Goal: Task Accomplishment & Management: Manage account settings

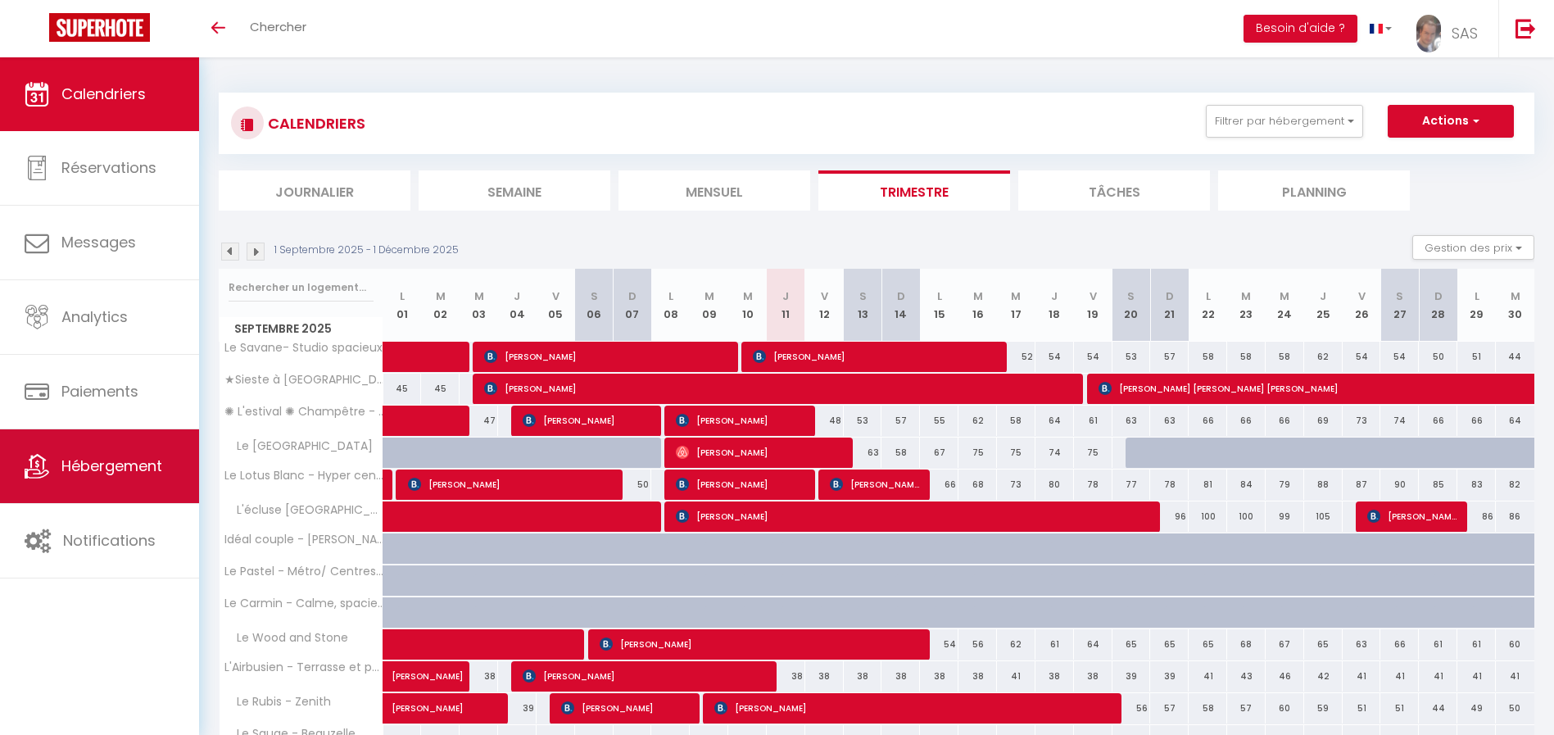
click at [76, 461] on span "Hébergement" at bounding box center [111, 465] width 101 height 20
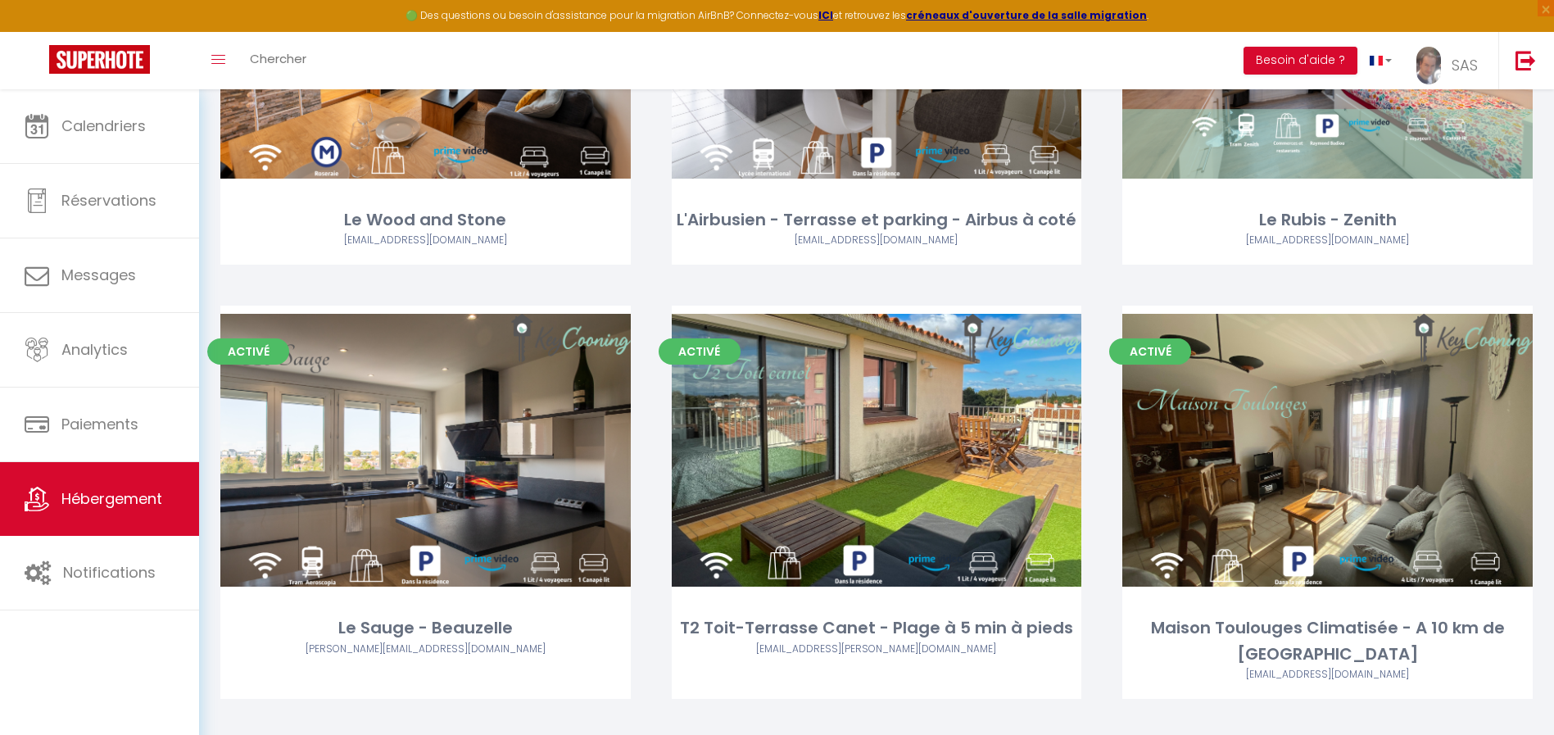
scroll to position [1661, 0]
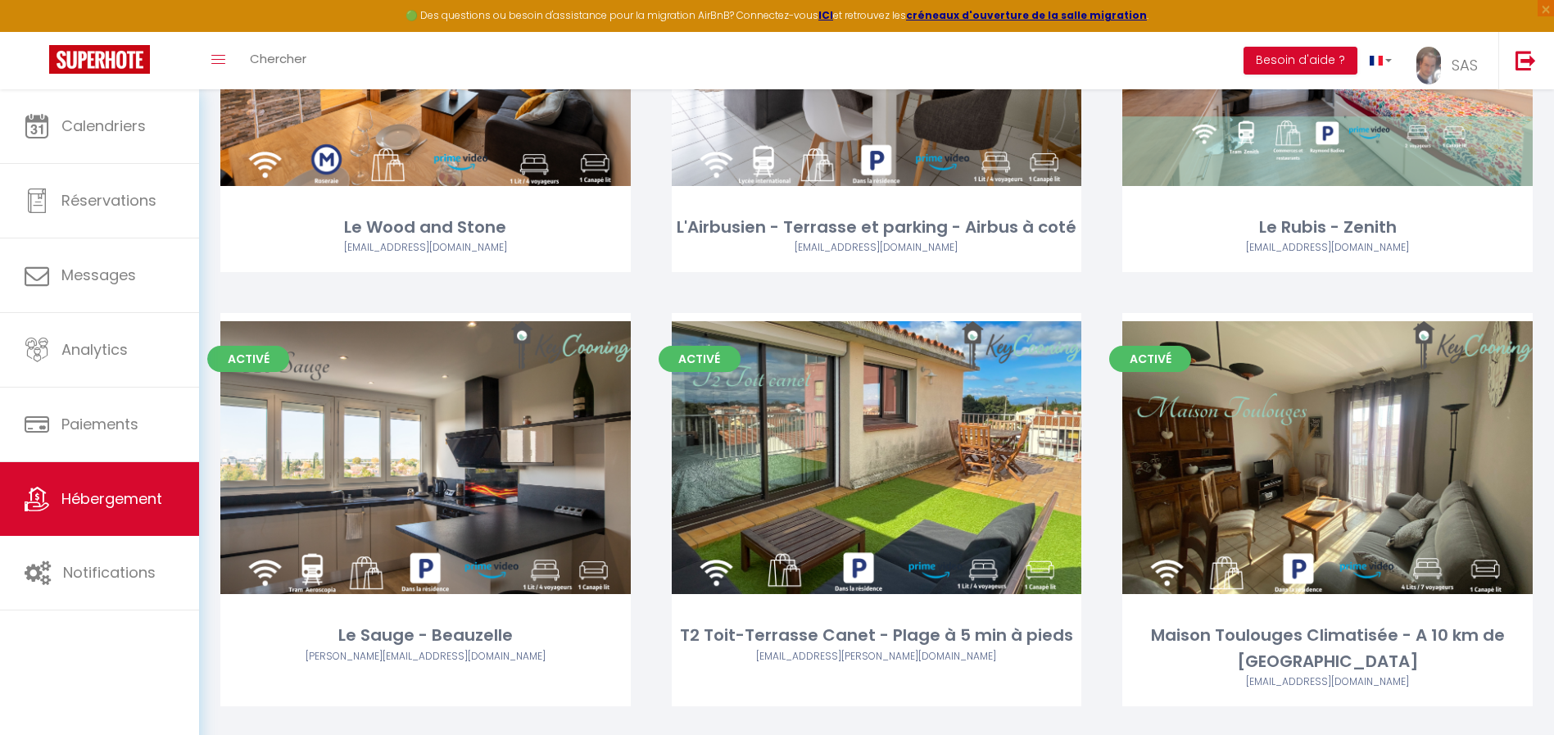
drag, startPoint x: 1561, startPoint y: 658, endPoint x: 1561, endPoint y: 478, distance: 180.2
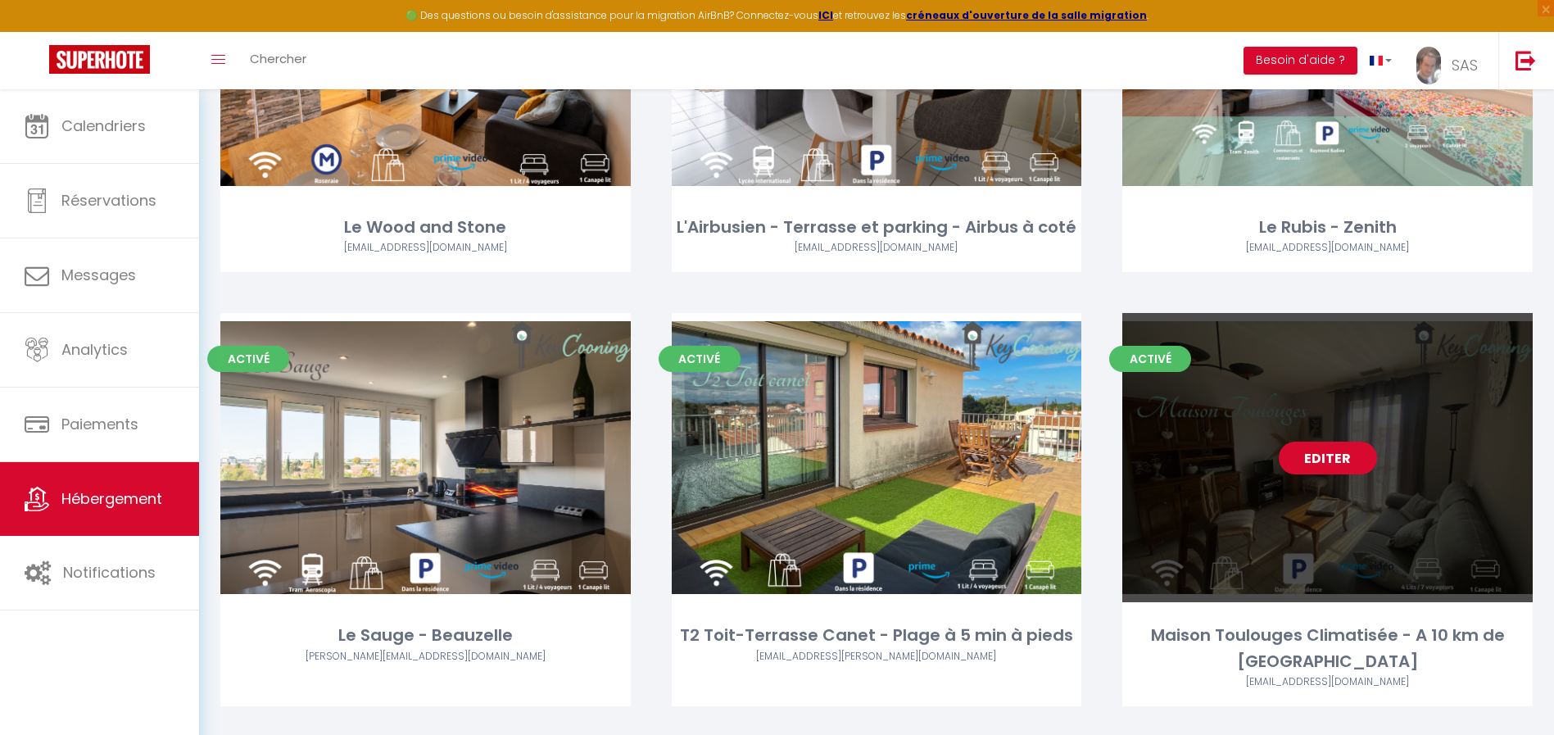
click at [1312, 445] on link "Editer" at bounding box center [1328, 458] width 98 height 33
click at [1335, 442] on link "Editer" at bounding box center [1328, 458] width 98 height 33
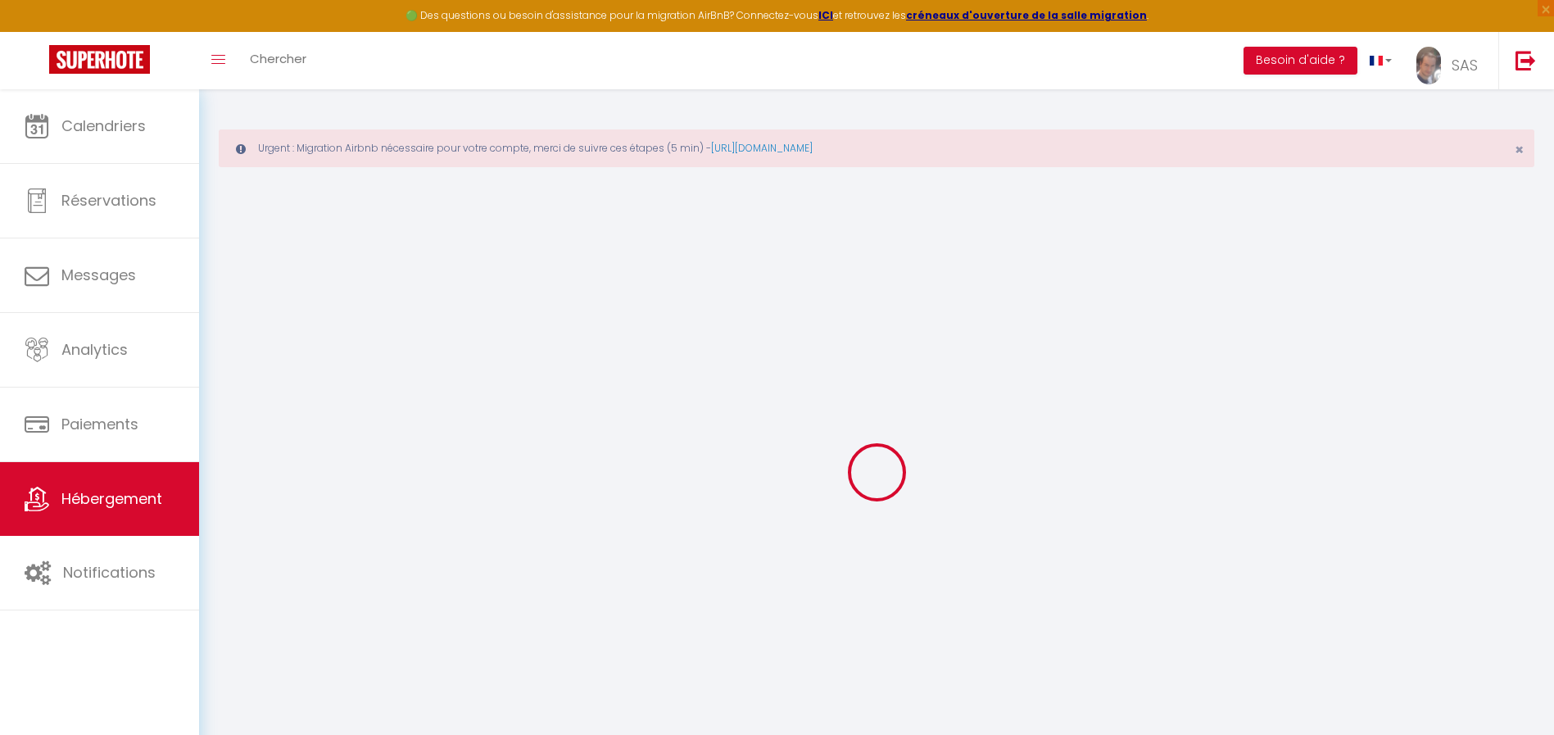
select select
type input "Pla Brigitte"
type input "[STREET_ADDRESS]"
type input "31650"
type input "Saint-[PERSON_NAME] de Gameville"
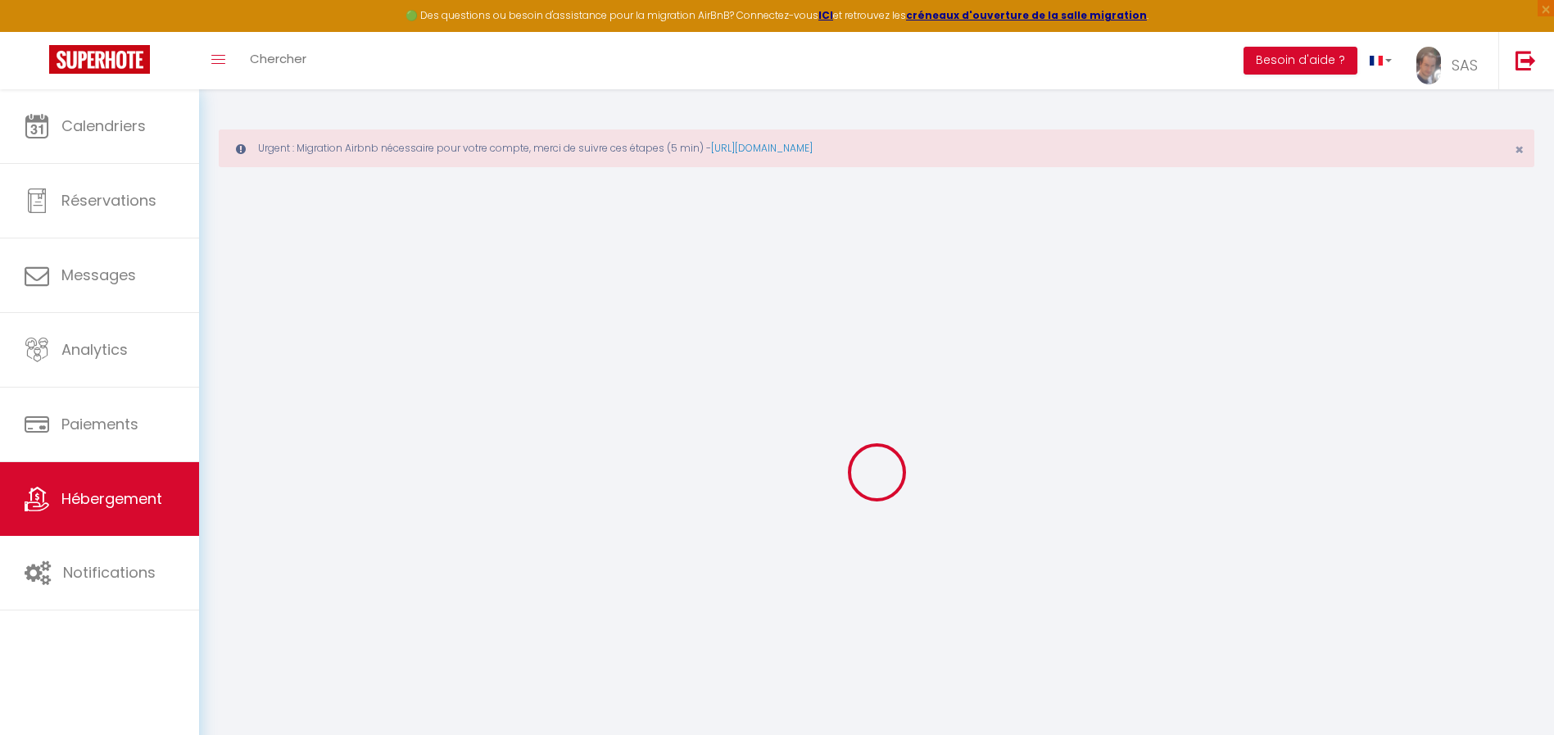
select select
select select "+ 22 %"
select select "+ 10 %"
select select
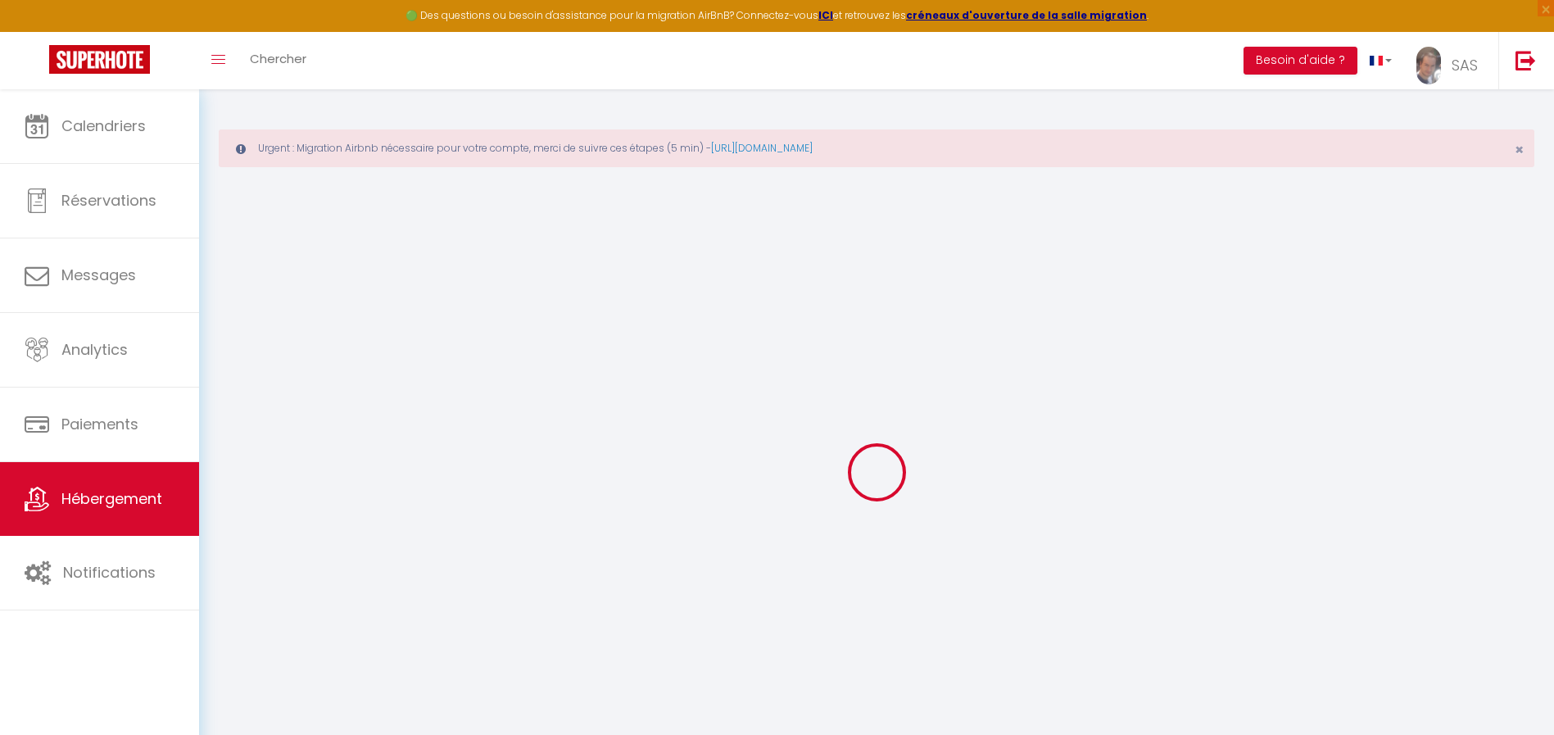
checkbox input "false"
checkbox input "true"
checkbox input "false"
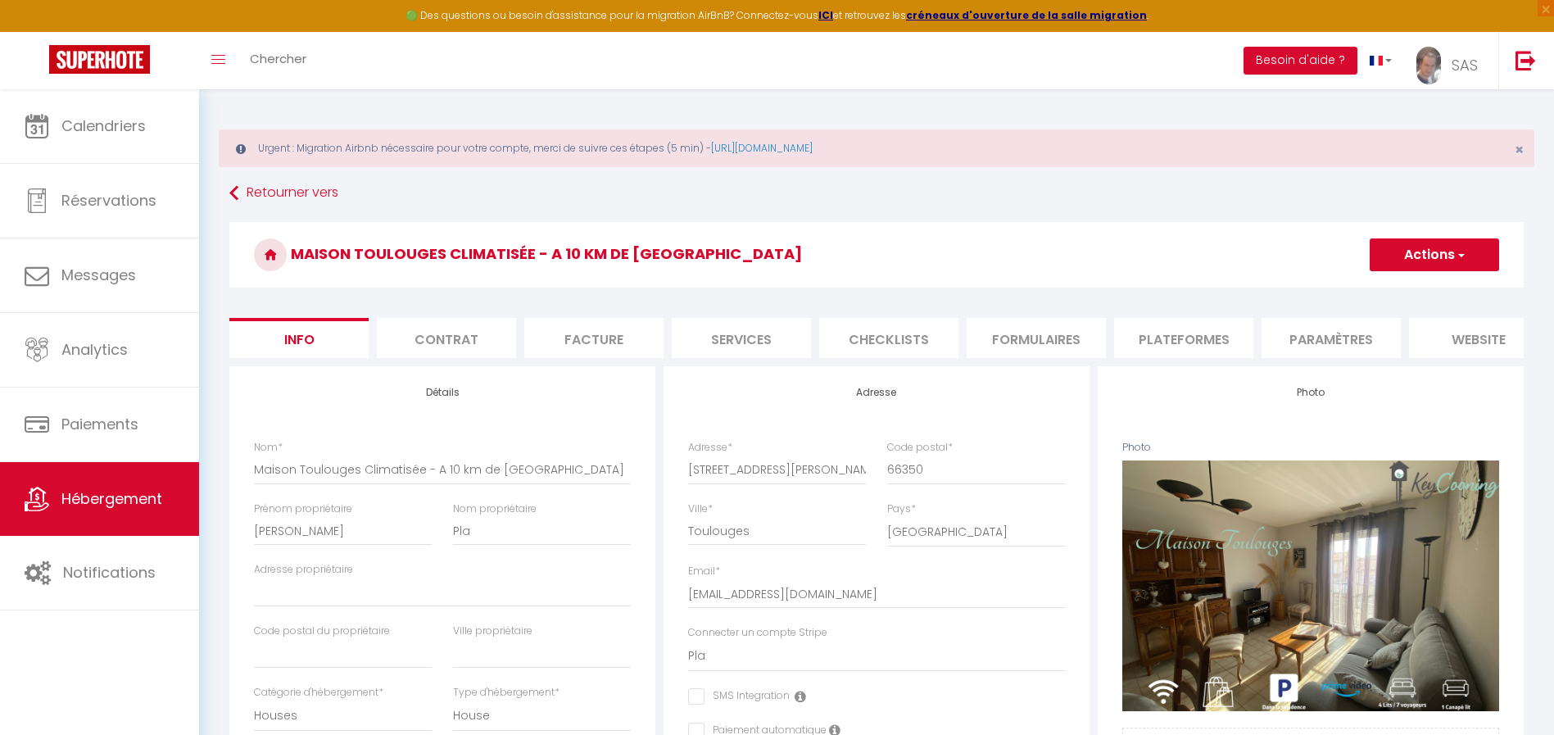
click at [622, 341] on li "Facture" at bounding box center [593, 338] width 139 height 40
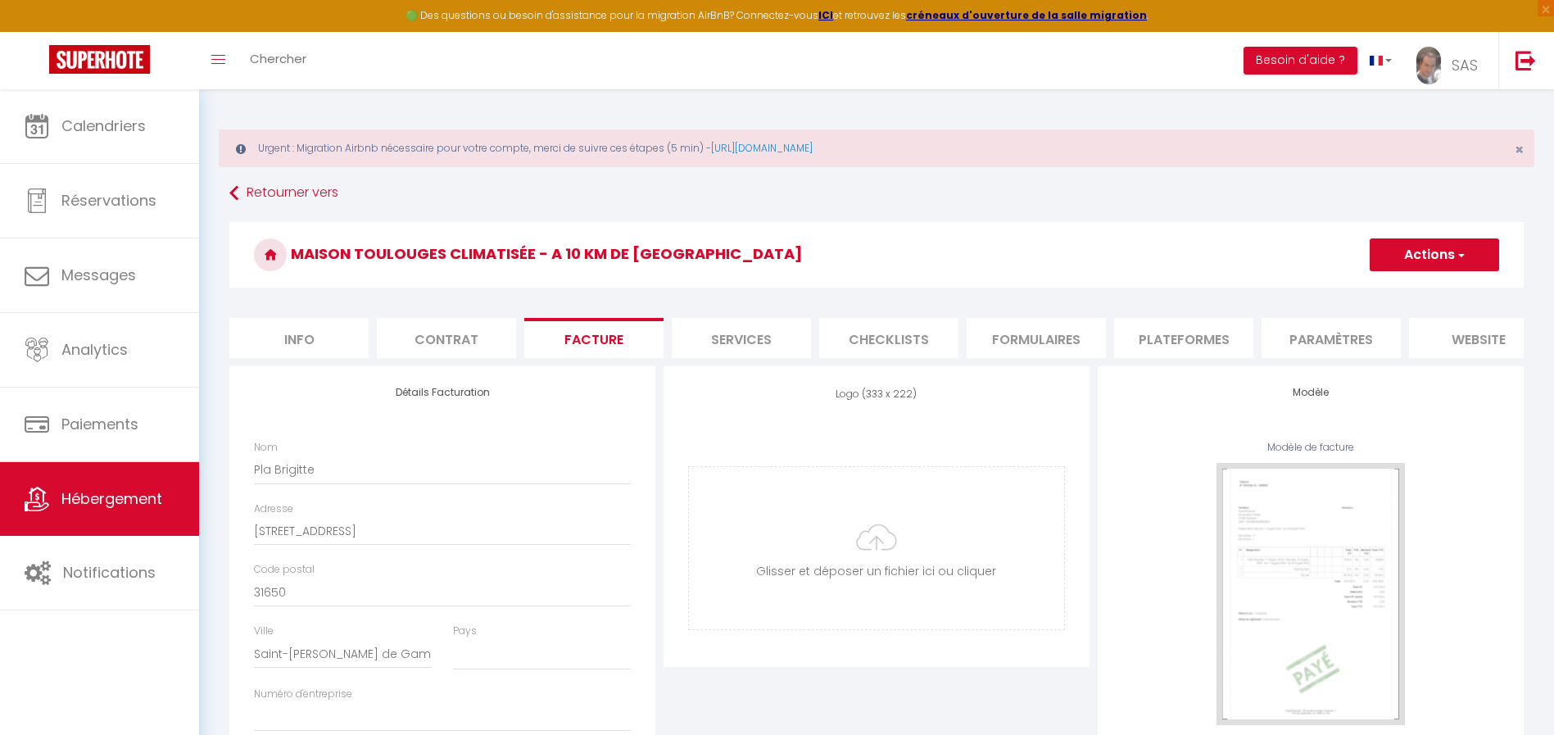
select select
click at [712, 334] on li "Services" at bounding box center [741, 338] width 139 height 40
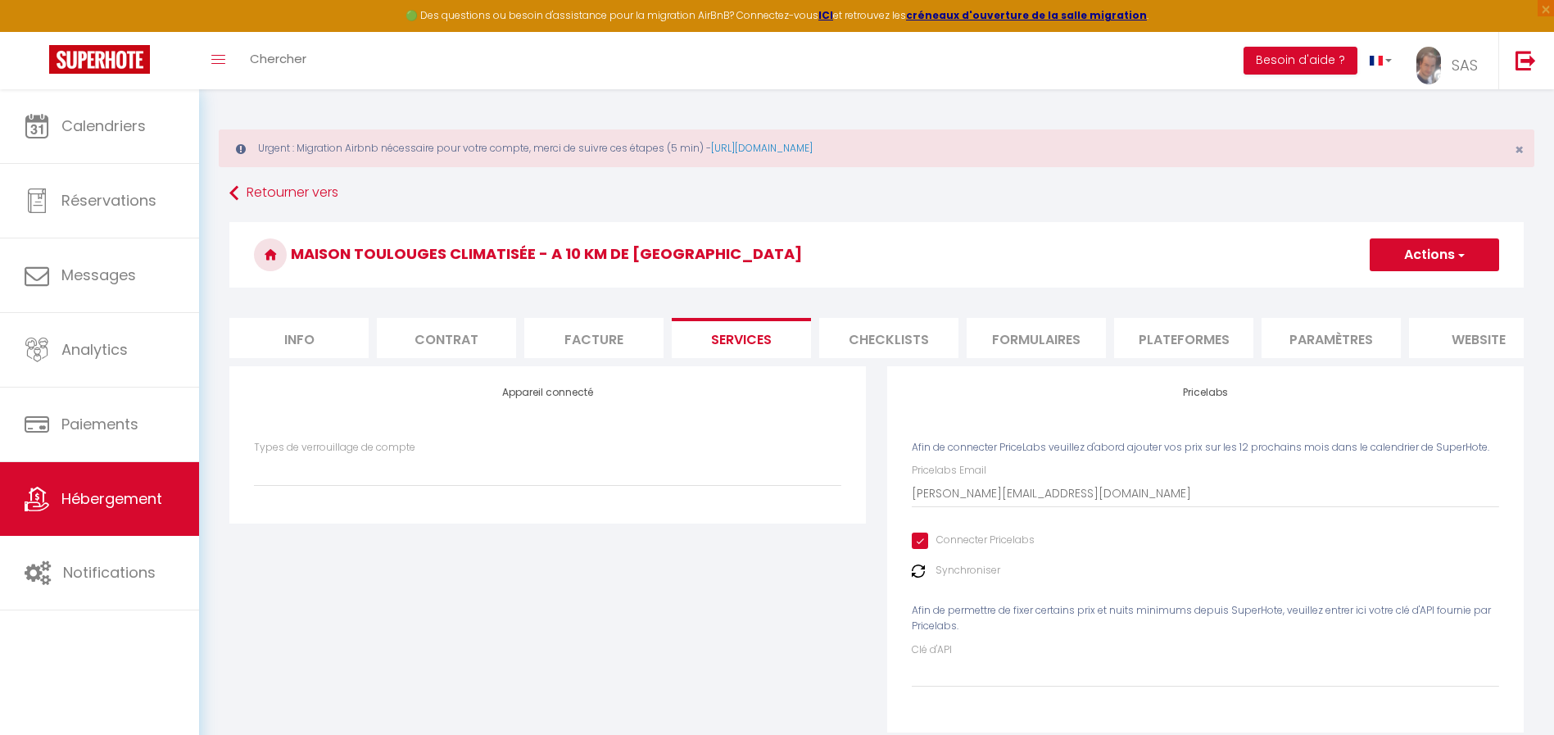
select select
click at [637, 346] on li "Facture" at bounding box center [593, 338] width 139 height 40
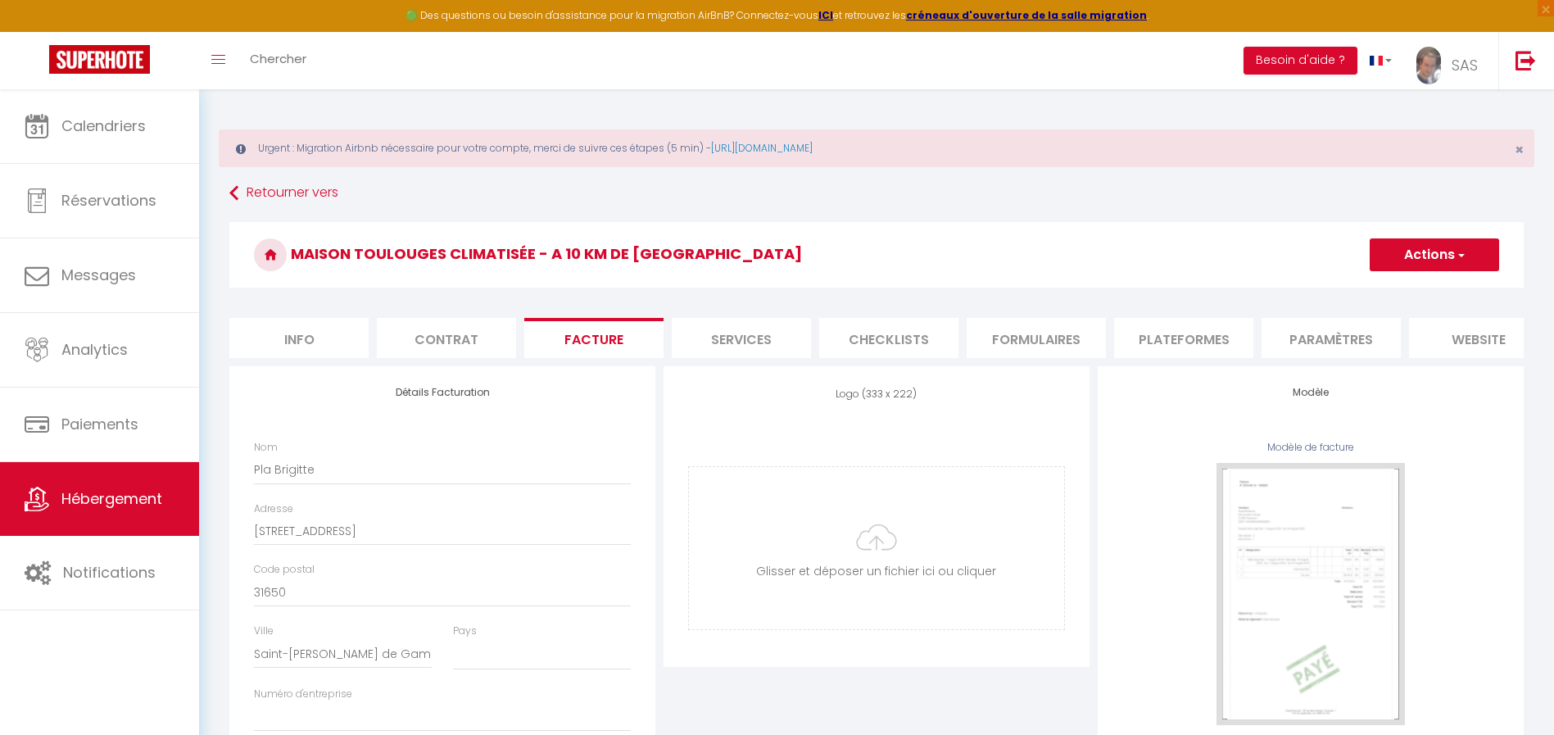
select select
click at [1055, 335] on li "Formulaires" at bounding box center [1036, 338] width 139 height 40
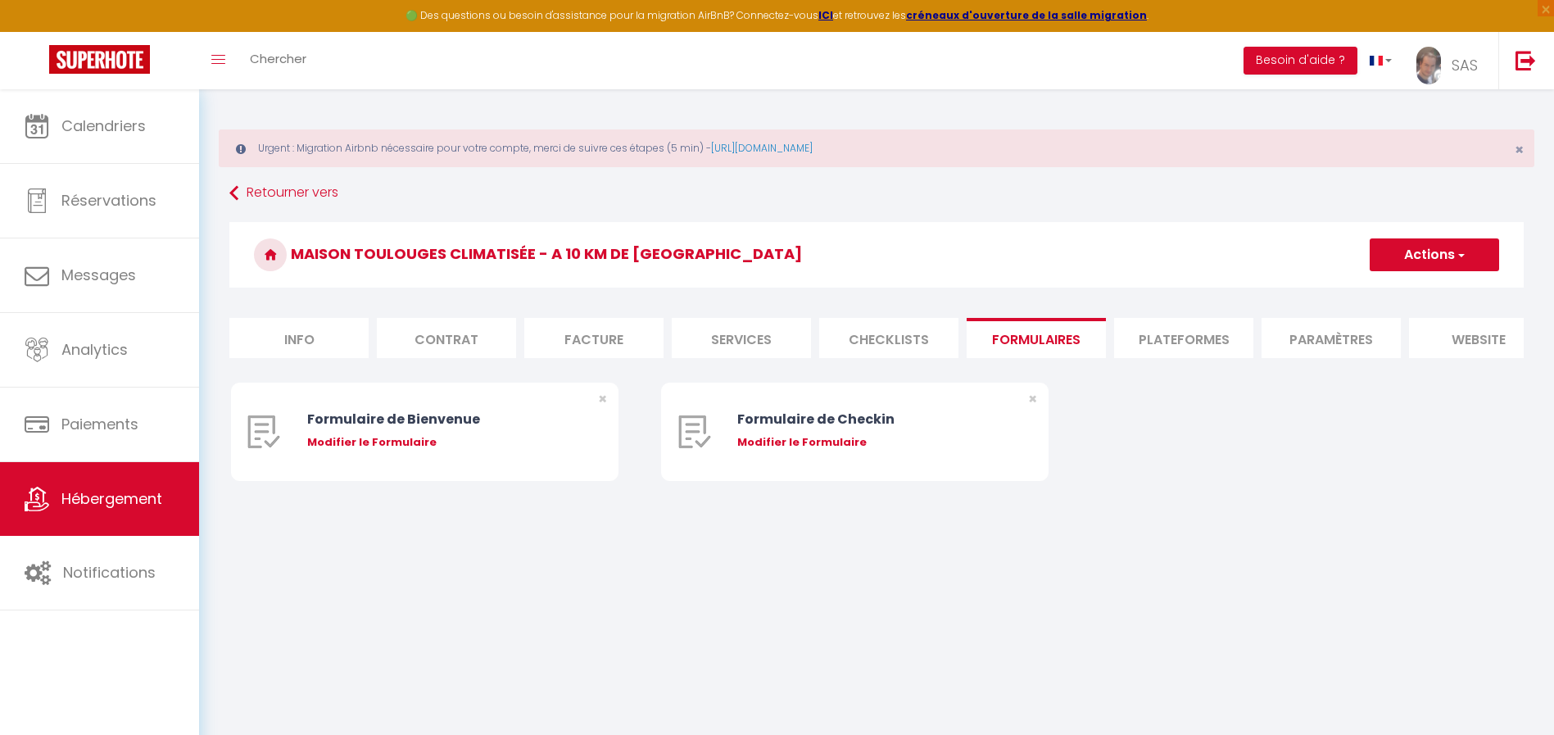
click at [1186, 320] on li "Plateformes" at bounding box center [1183, 338] width 139 height 40
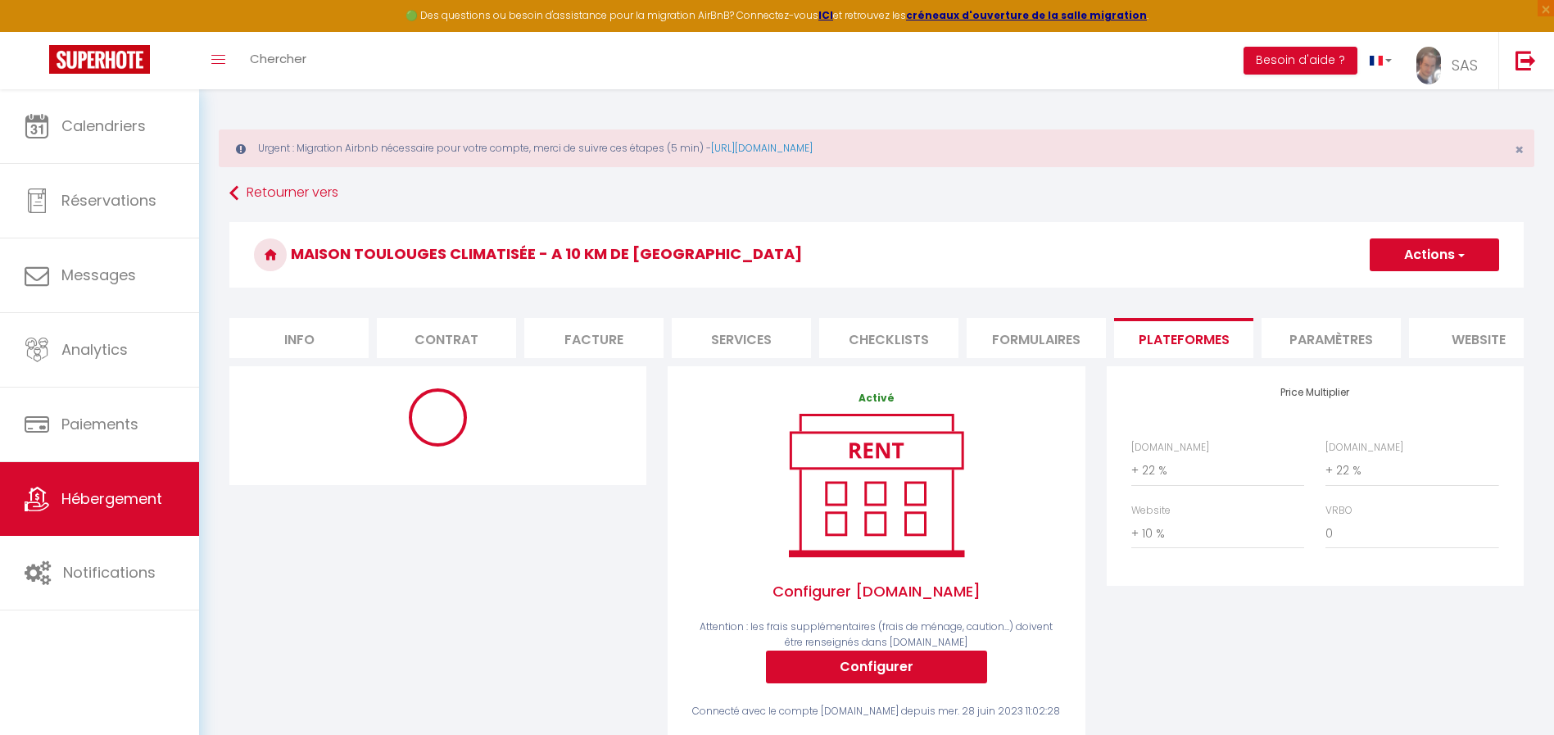
click at [1307, 336] on li "Paramètres" at bounding box center [1331, 338] width 139 height 40
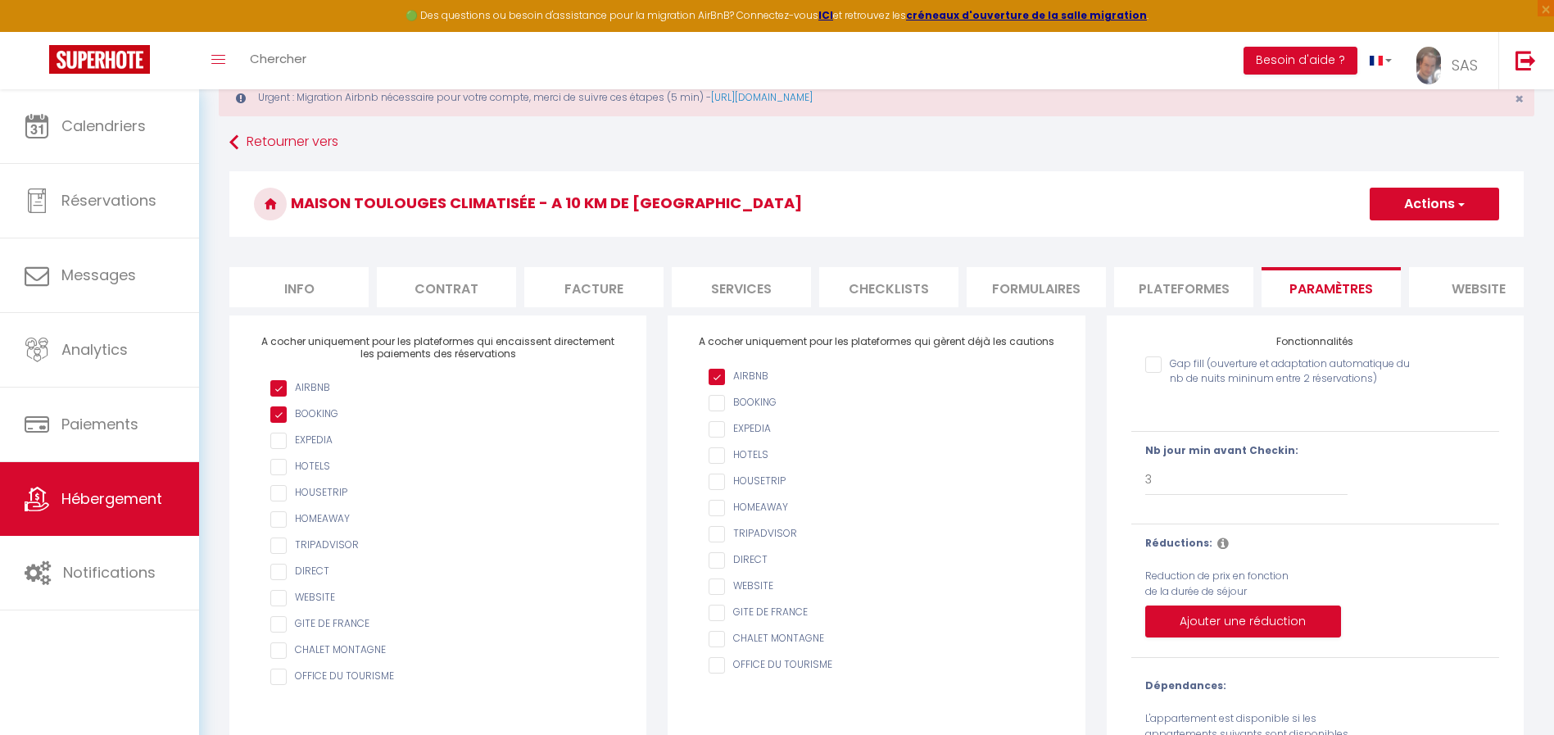
scroll to position [172, 0]
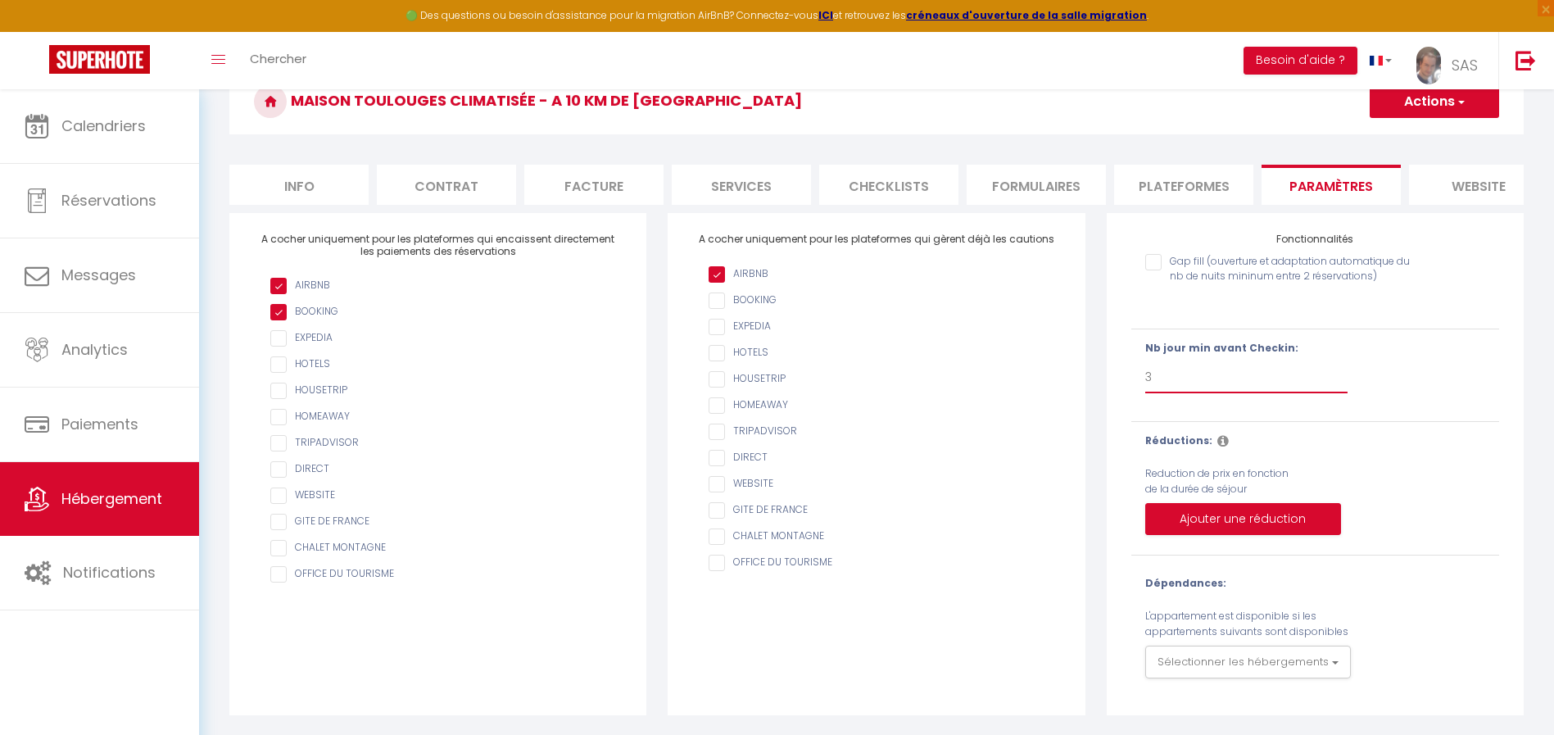
click at [1169, 369] on select "Pas de limite 1 2 3 4 5 6 7" at bounding box center [1246, 377] width 202 height 31
select select "1"
click at [1145, 362] on select "Pas de limite 1 2 3 4 5 6 7" at bounding box center [1246, 377] width 202 height 31
checkbox input "false"
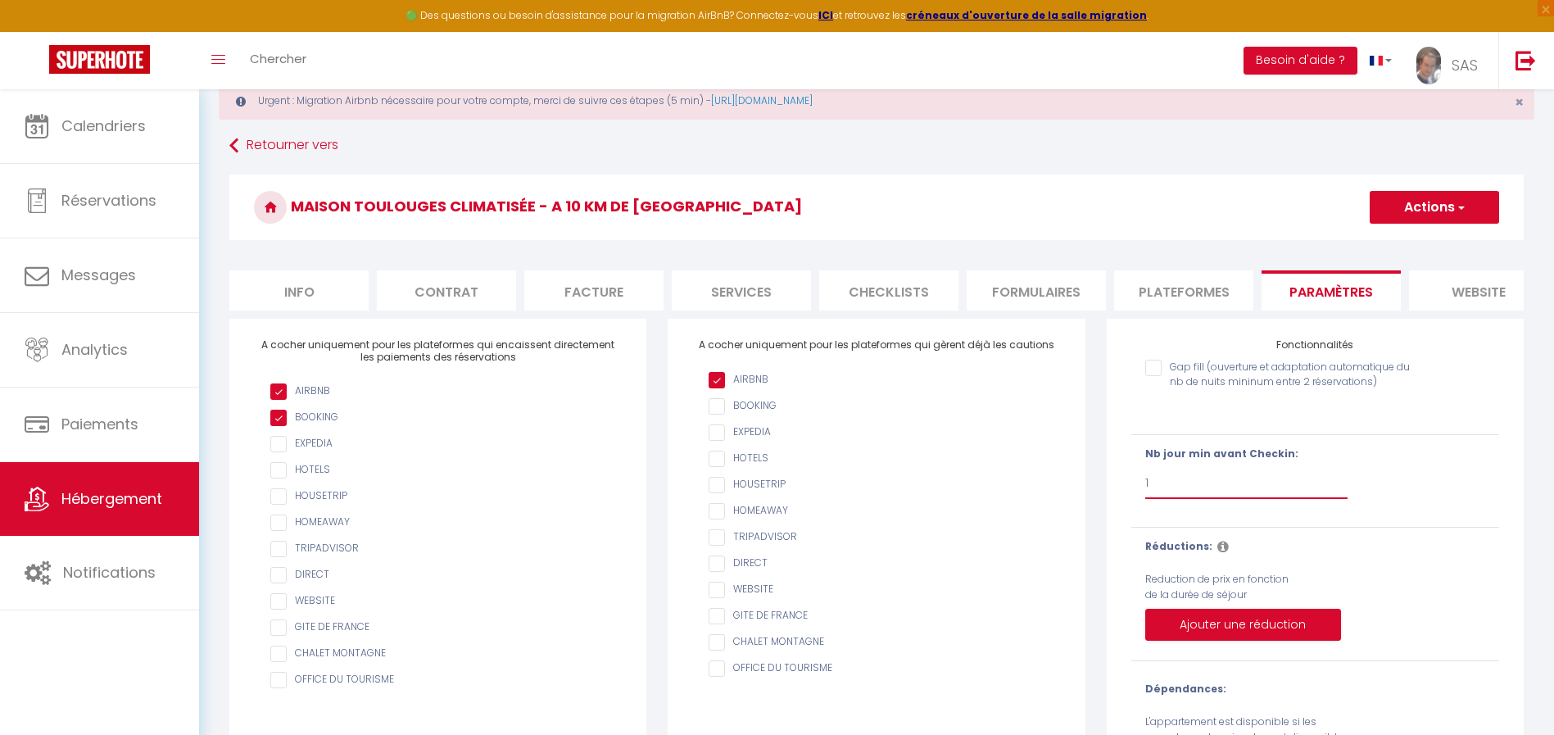
scroll to position [9, 0]
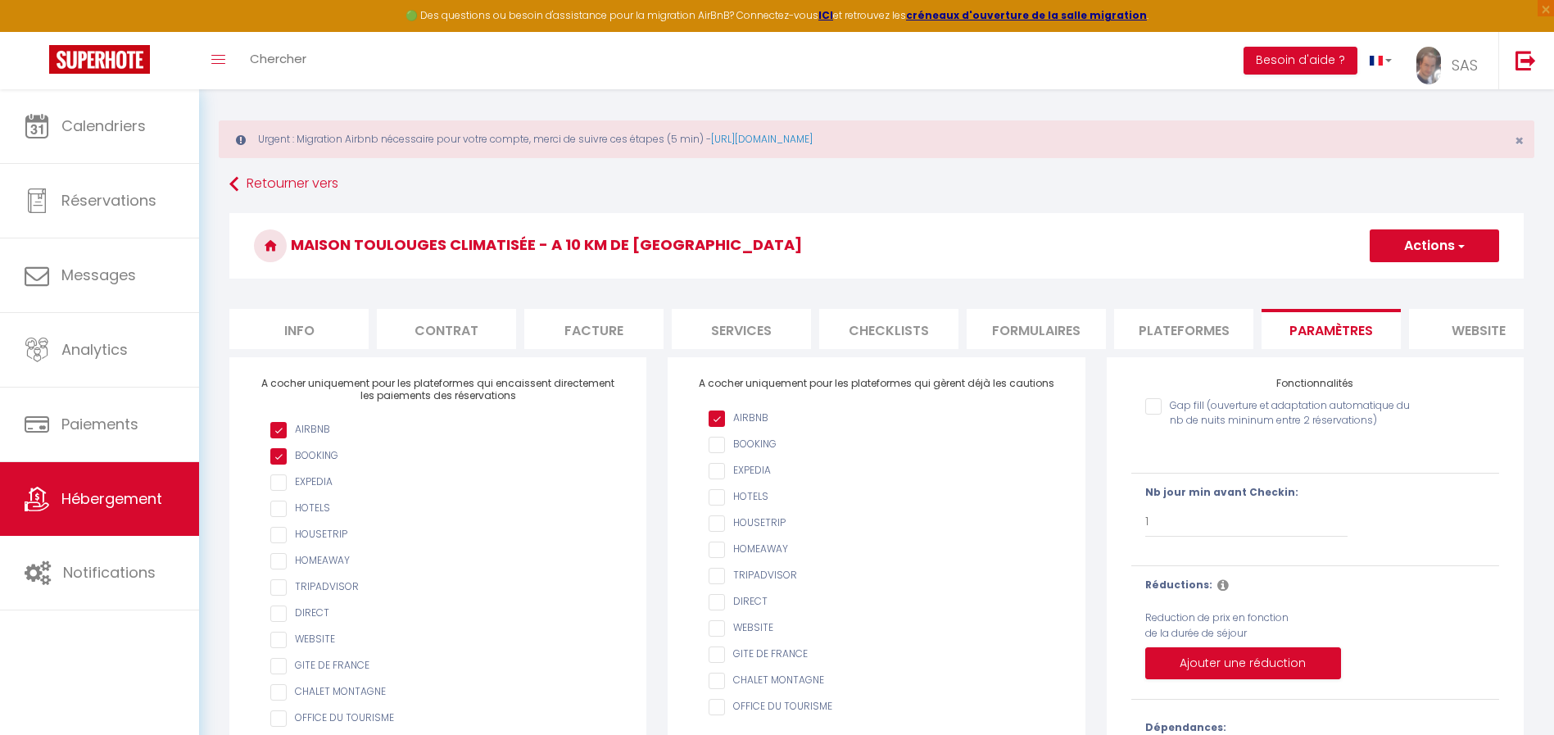
click at [1447, 239] on button "Actions" at bounding box center [1434, 245] width 129 height 33
click at [1430, 288] on input "Enregistrer" at bounding box center [1415, 282] width 61 height 16
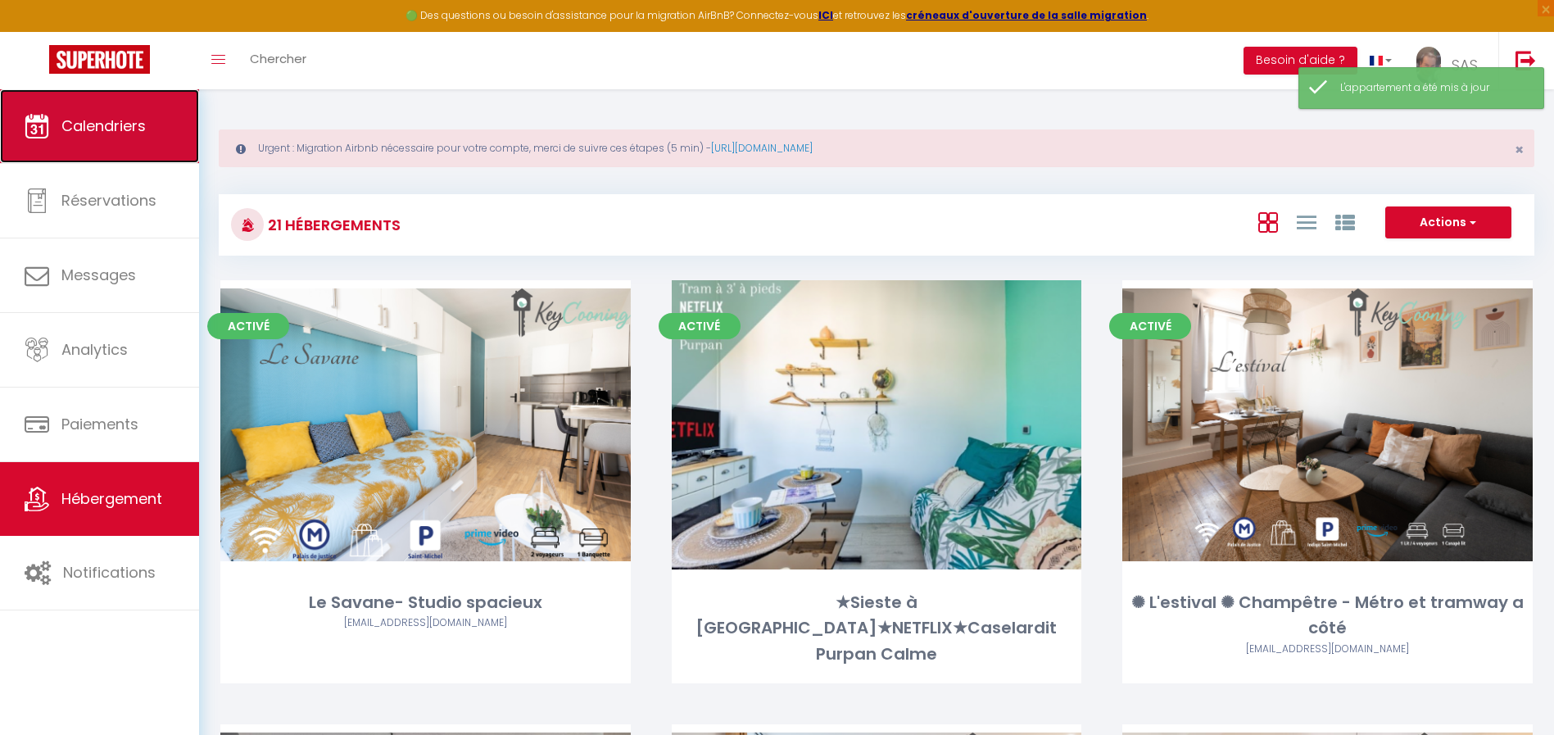
click at [40, 116] on icon at bounding box center [37, 126] width 25 height 25
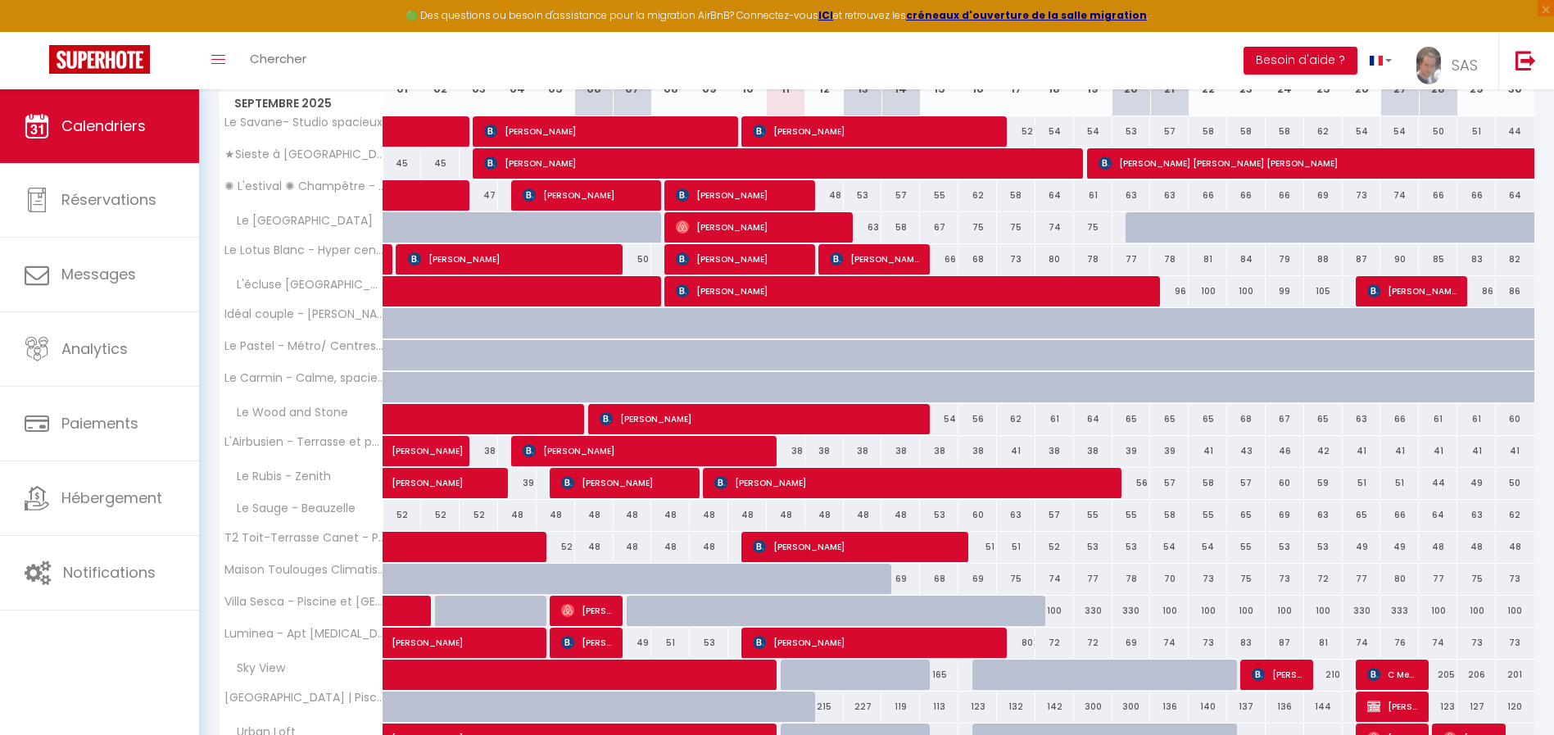
scroll to position [308, 0]
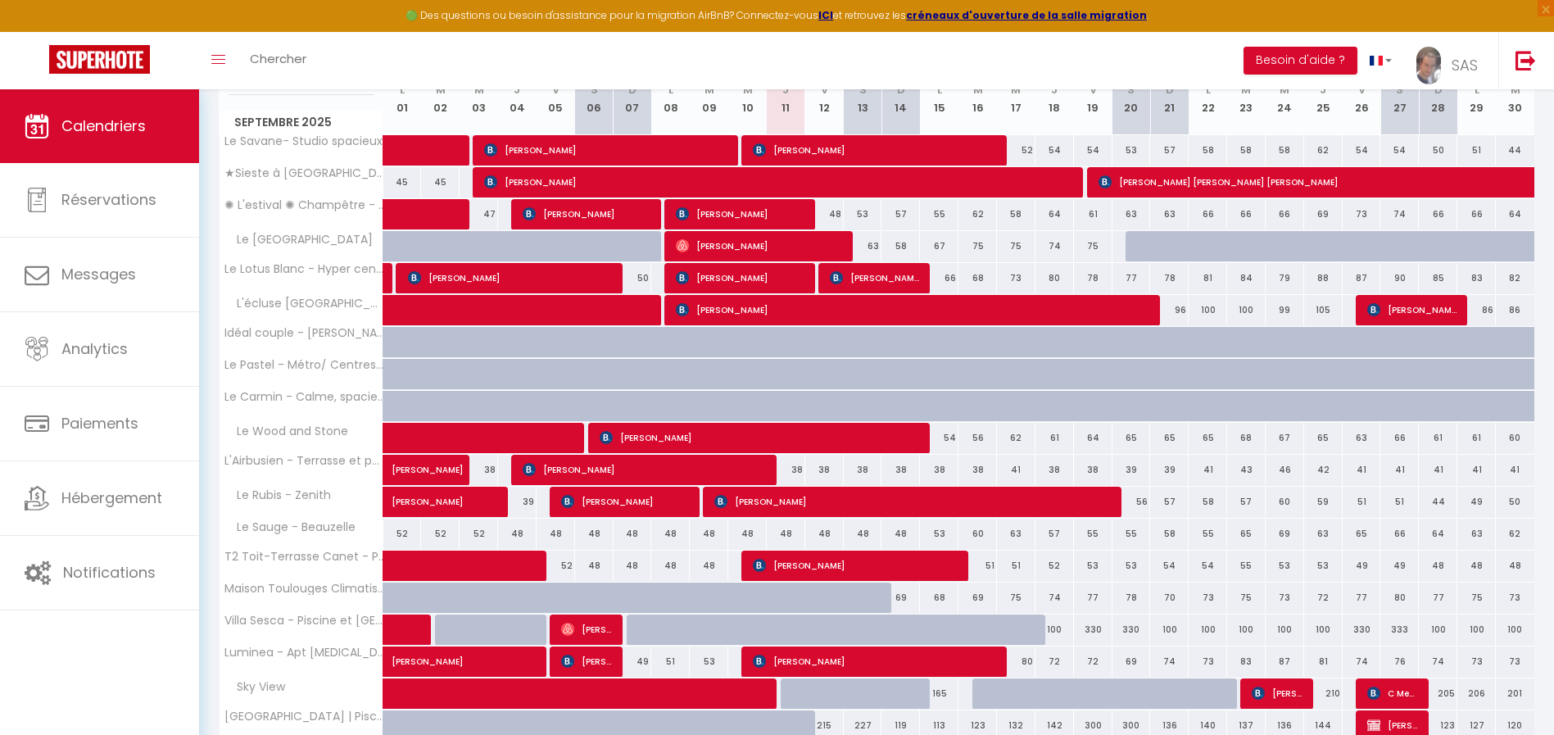
click at [832, 590] on div at bounding box center [824, 597] width 39 height 31
type input "70"
select select "1"
type input "Ven 12 Septembre 2025"
type input "[PERSON_NAME] 13 Septembre 2025"
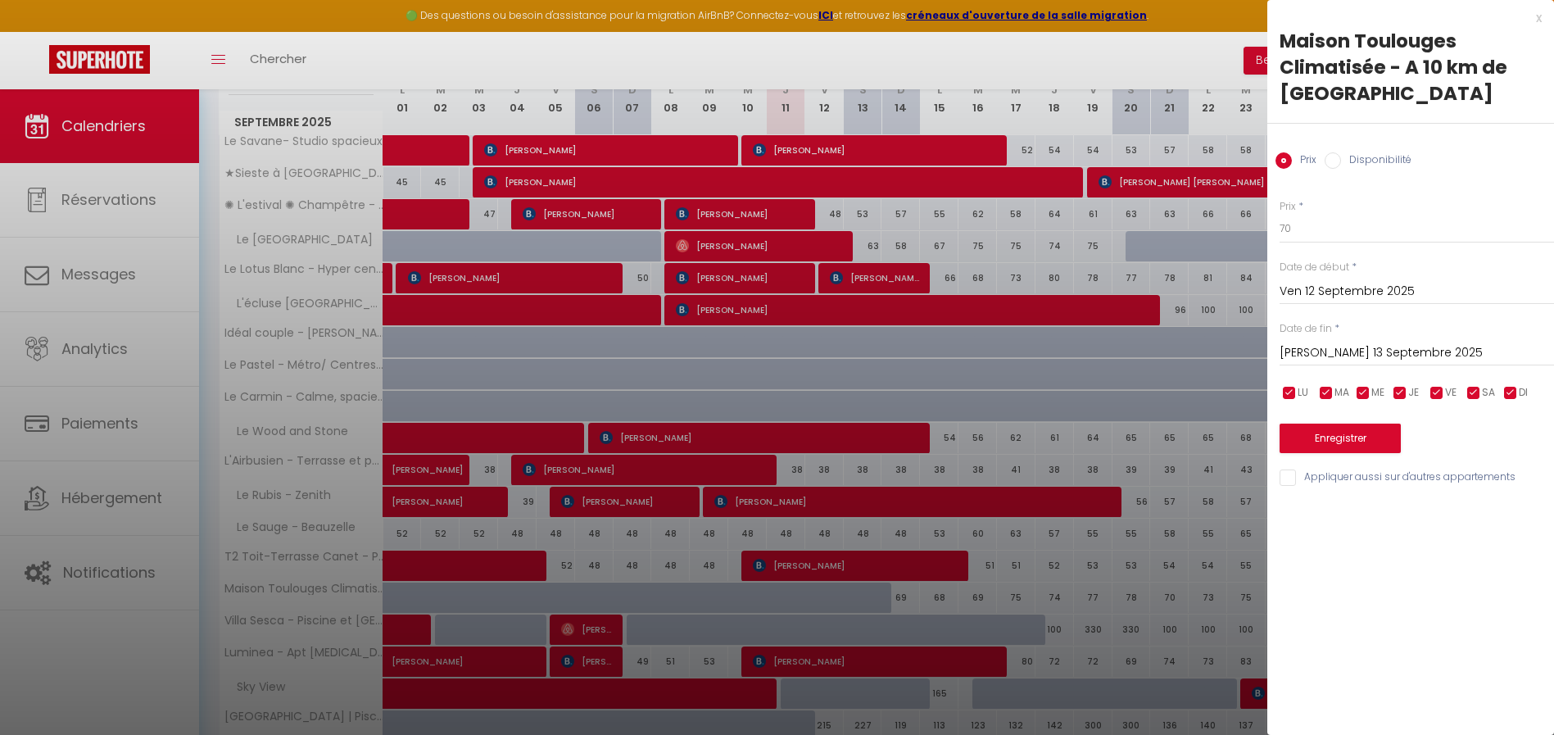
click at [1336, 158] on input "Disponibilité" at bounding box center [1333, 160] width 16 height 16
radio input "true"
radio input "false"
click at [1385, 348] on input "[PERSON_NAME] 13 Septembre 2025" at bounding box center [1417, 354] width 274 height 21
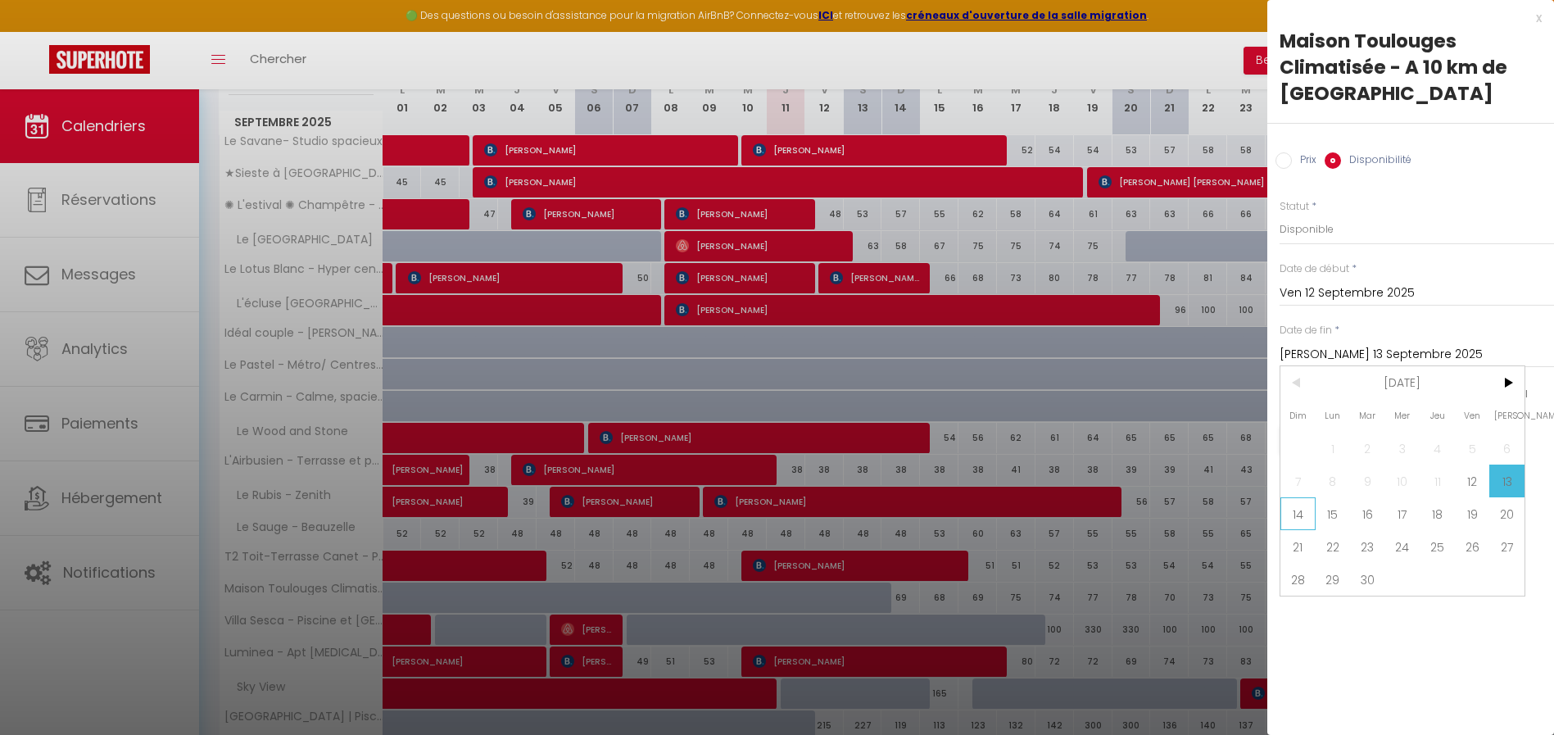
click at [1311, 504] on span "14" at bounding box center [1297, 513] width 35 height 33
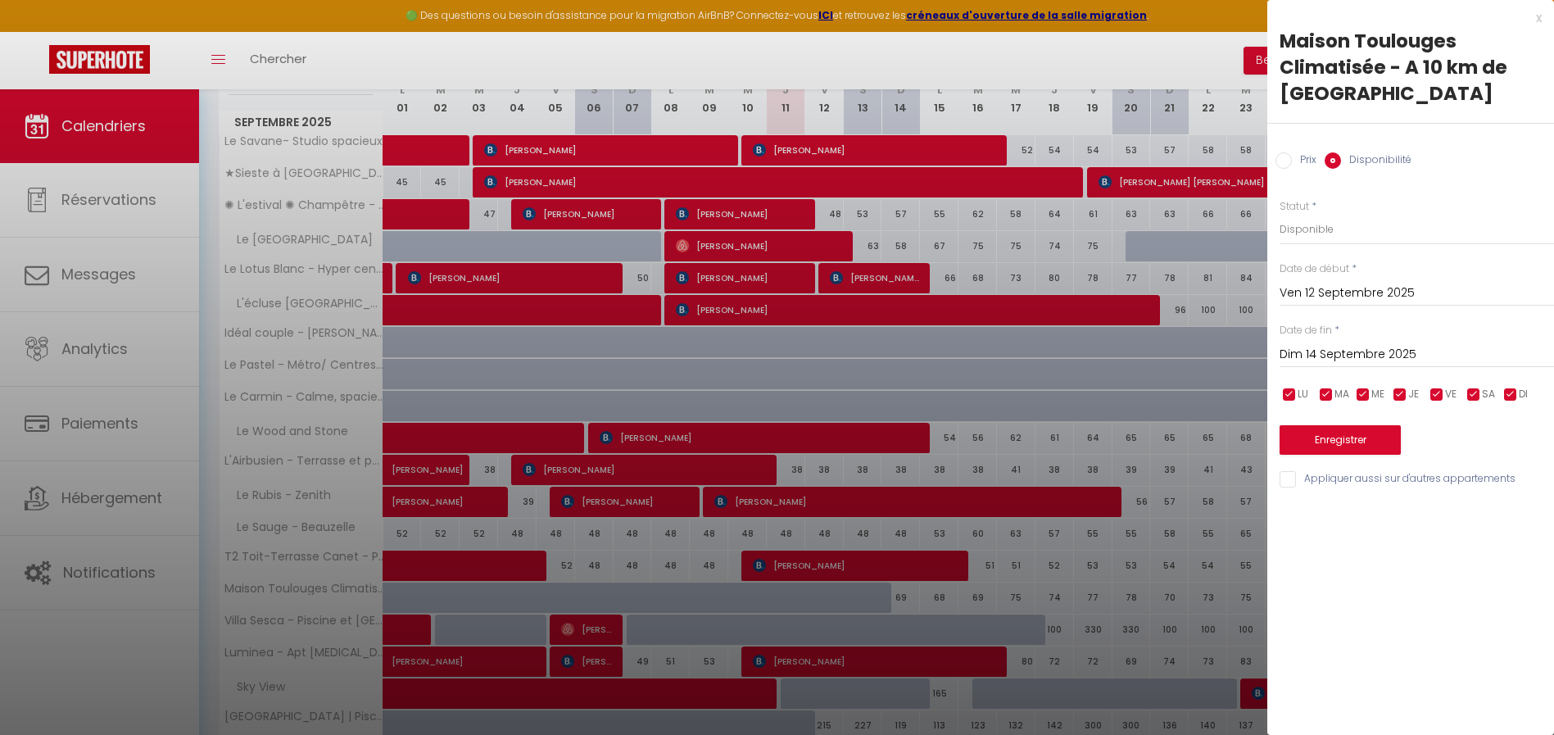
click at [1360, 365] on div "Dim 14 Septembre 2025 < [DATE] > Dim Lun Mar Mer Jeu Ven Sam 1 2 3 4 5 6 7 8 9 …" at bounding box center [1417, 352] width 274 height 29
click at [1360, 355] on input "Dim 14 Septembre 2025" at bounding box center [1417, 354] width 274 height 21
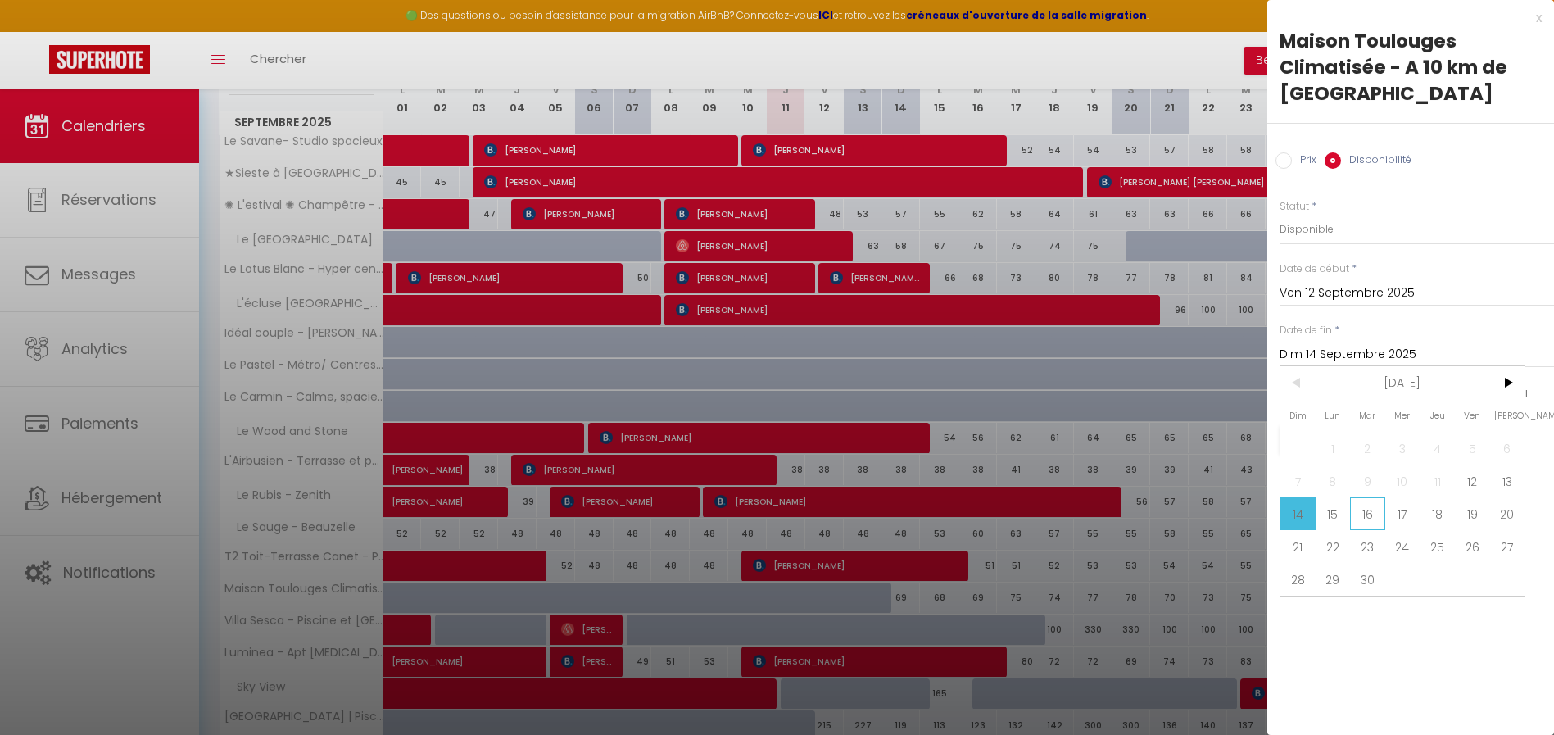
click at [1366, 503] on span "16" at bounding box center [1367, 513] width 35 height 33
type input "[DATE] Septembre 2025"
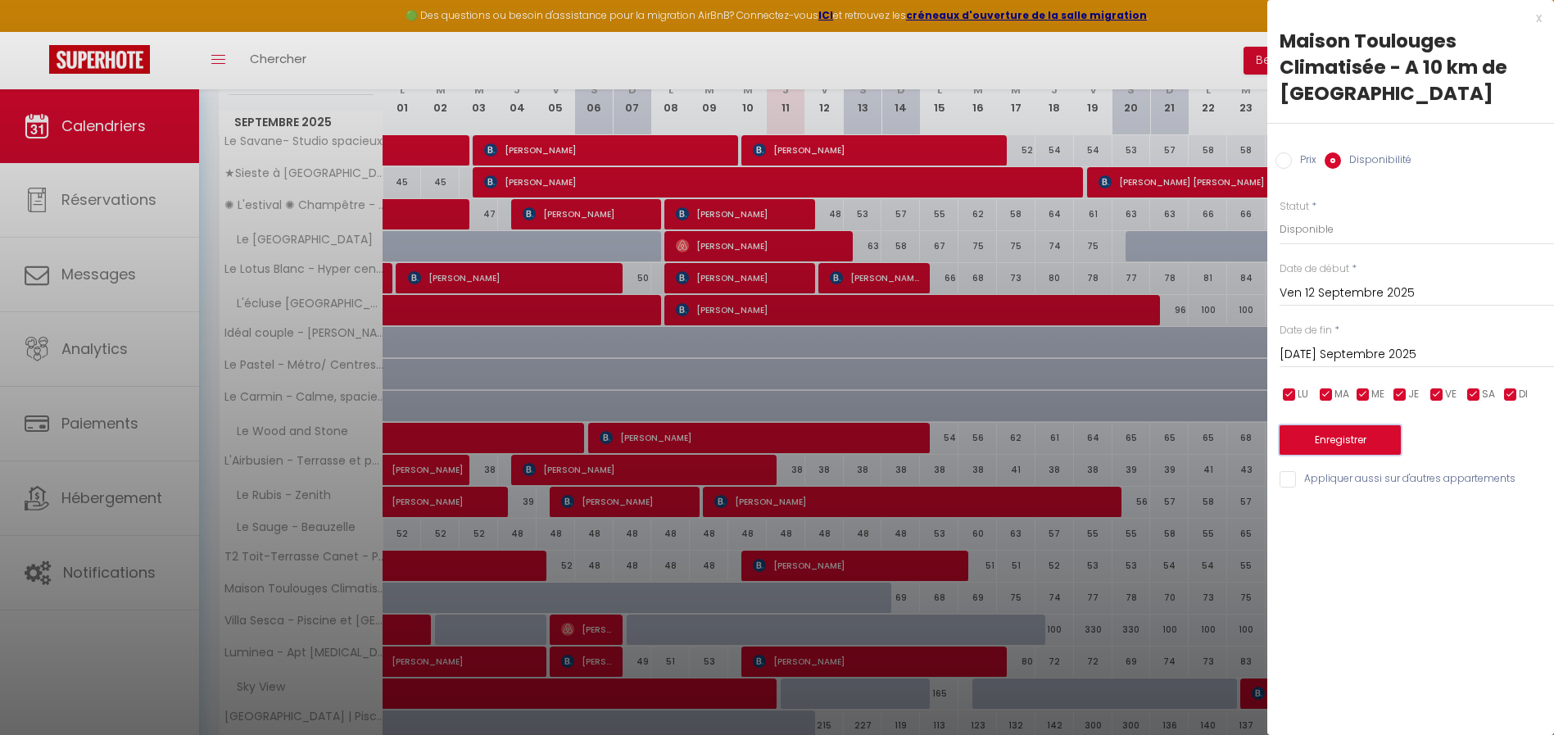
click at [1389, 443] on button "Enregistrer" at bounding box center [1340, 439] width 121 height 29
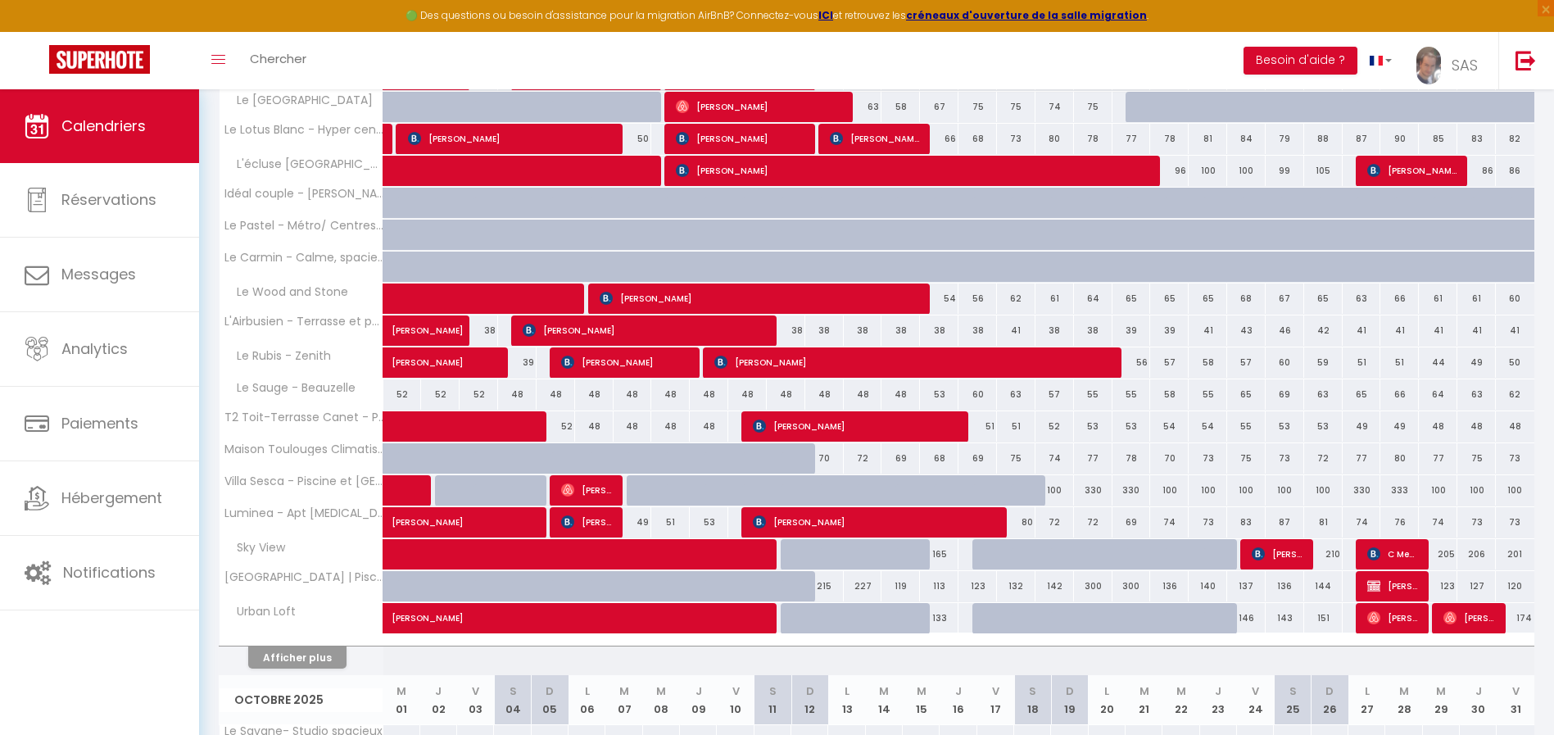
scroll to position [457, 0]
